Goal: Information Seeking & Learning: Learn about a topic

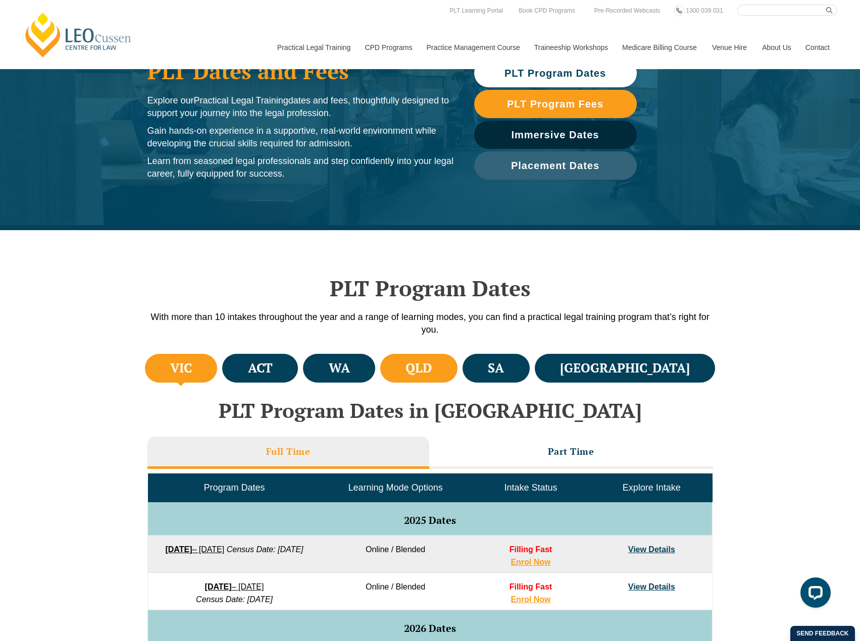
click at [458, 373] on li "QLD" at bounding box center [418, 368] width 77 height 29
click at [432, 362] on h4 "QLD" at bounding box center [419, 368] width 26 height 17
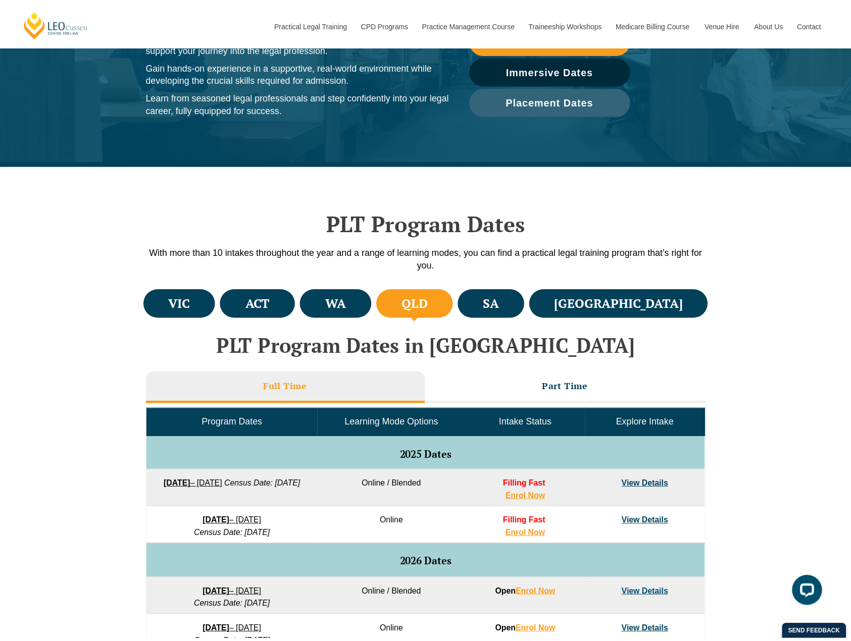
scroll to position [374, 0]
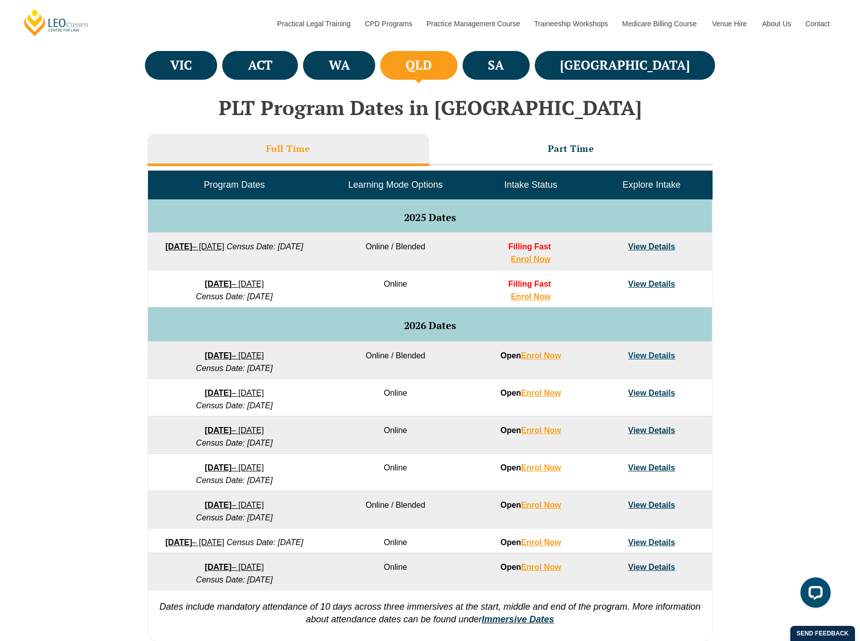
click at [420, 252] on td "Online / Blended" at bounding box center [396, 251] width 150 height 37
click at [491, 151] on li "Part Time" at bounding box center [571, 150] width 284 height 32
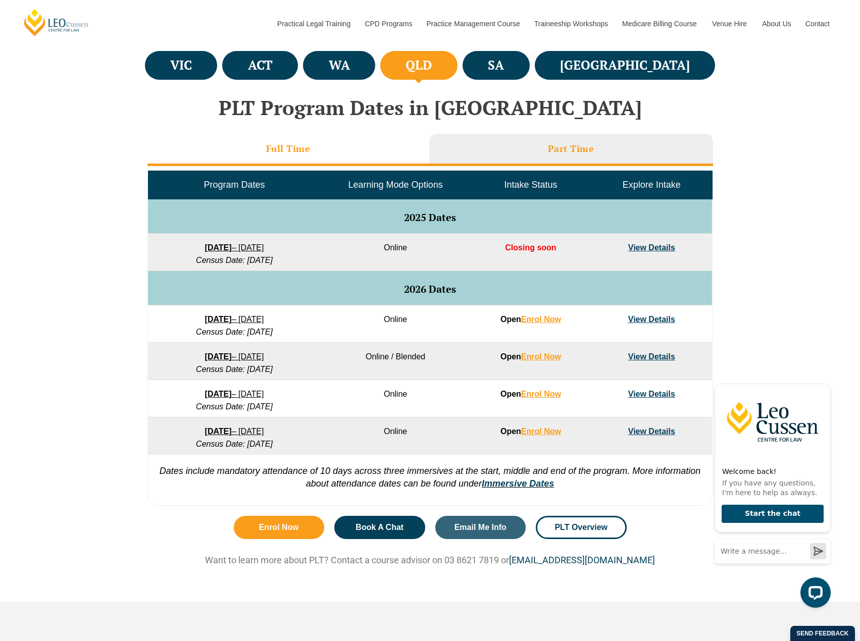
click at [352, 150] on li "Full Time" at bounding box center [288, 150] width 282 height 32
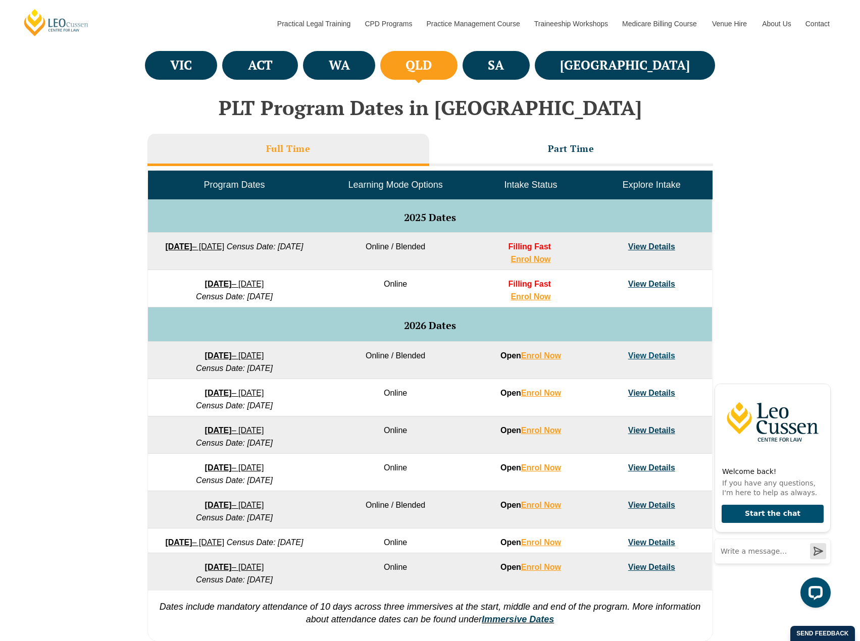
click at [352, 150] on li "Full Time" at bounding box center [288, 150] width 282 height 32
click at [822, 372] on icon "Hide greeting" at bounding box center [825, 376] width 12 height 12
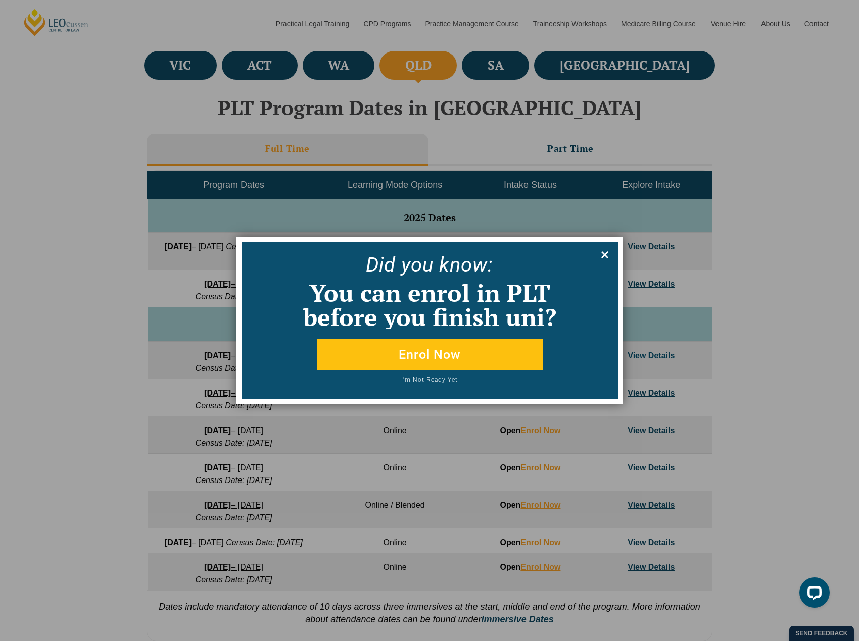
click at [610, 255] on button at bounding box center [604, 255] width 16 height 16
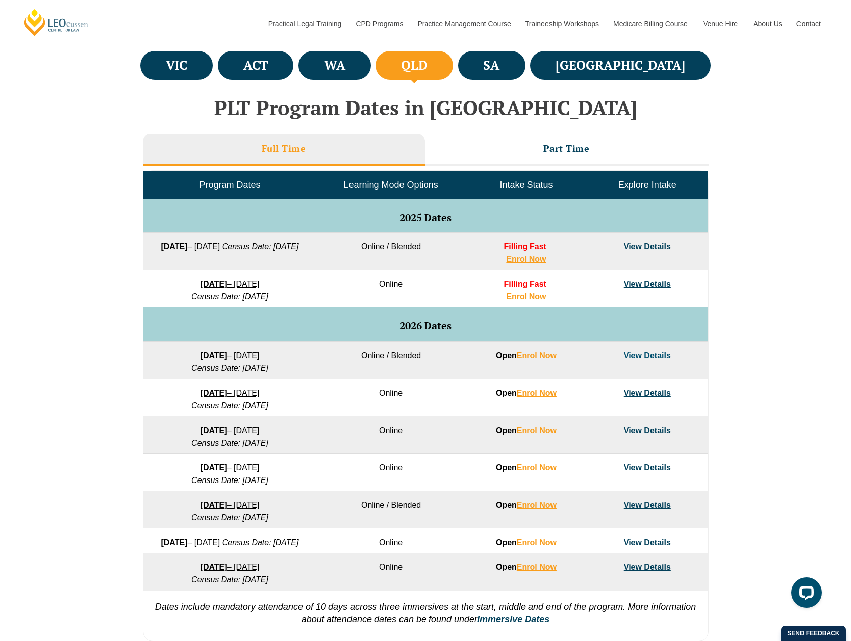
drag, startPoint x: 746, startPoint y: 252, endPoint x: 749, endPoint y: 257, distance: 5.9
click at [750, 257] on div "VIC ACT [GEOGRAPHIC_DATA] [GEOGRAPHIC_DATA] SA [GEOGRAPHIC_DATA] PLT Program Da…" at bounding box center [425, 347] width 851 height 599
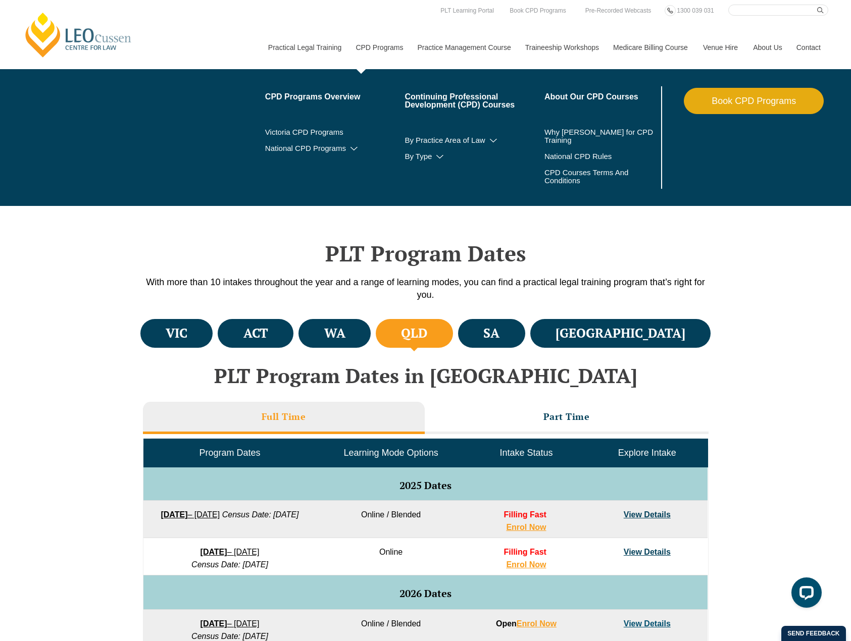
scroll to position [0, 0]
